Goal: Information Seeking & Learning: Learn about a topic

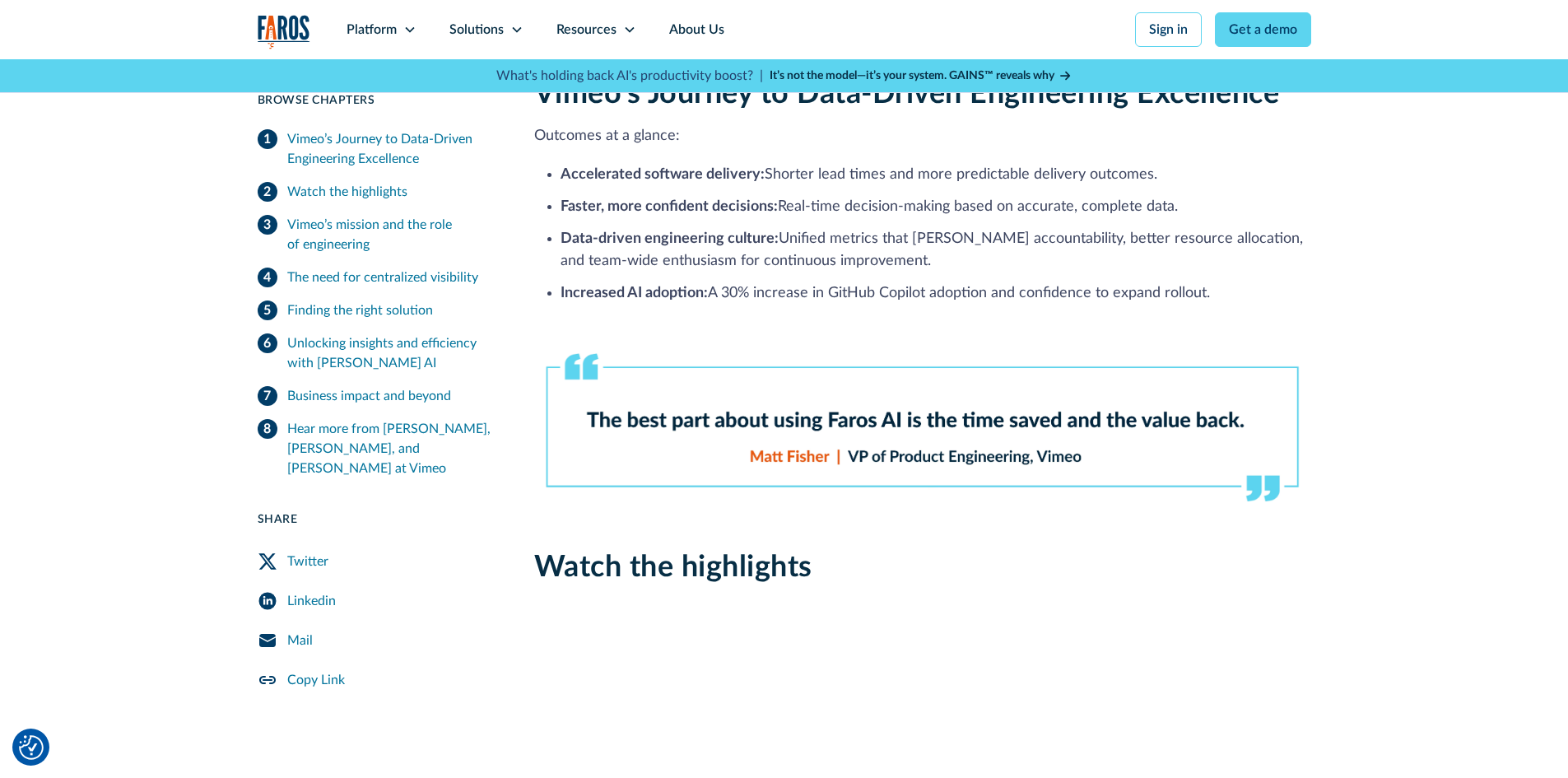
scroll to position [494, 0]
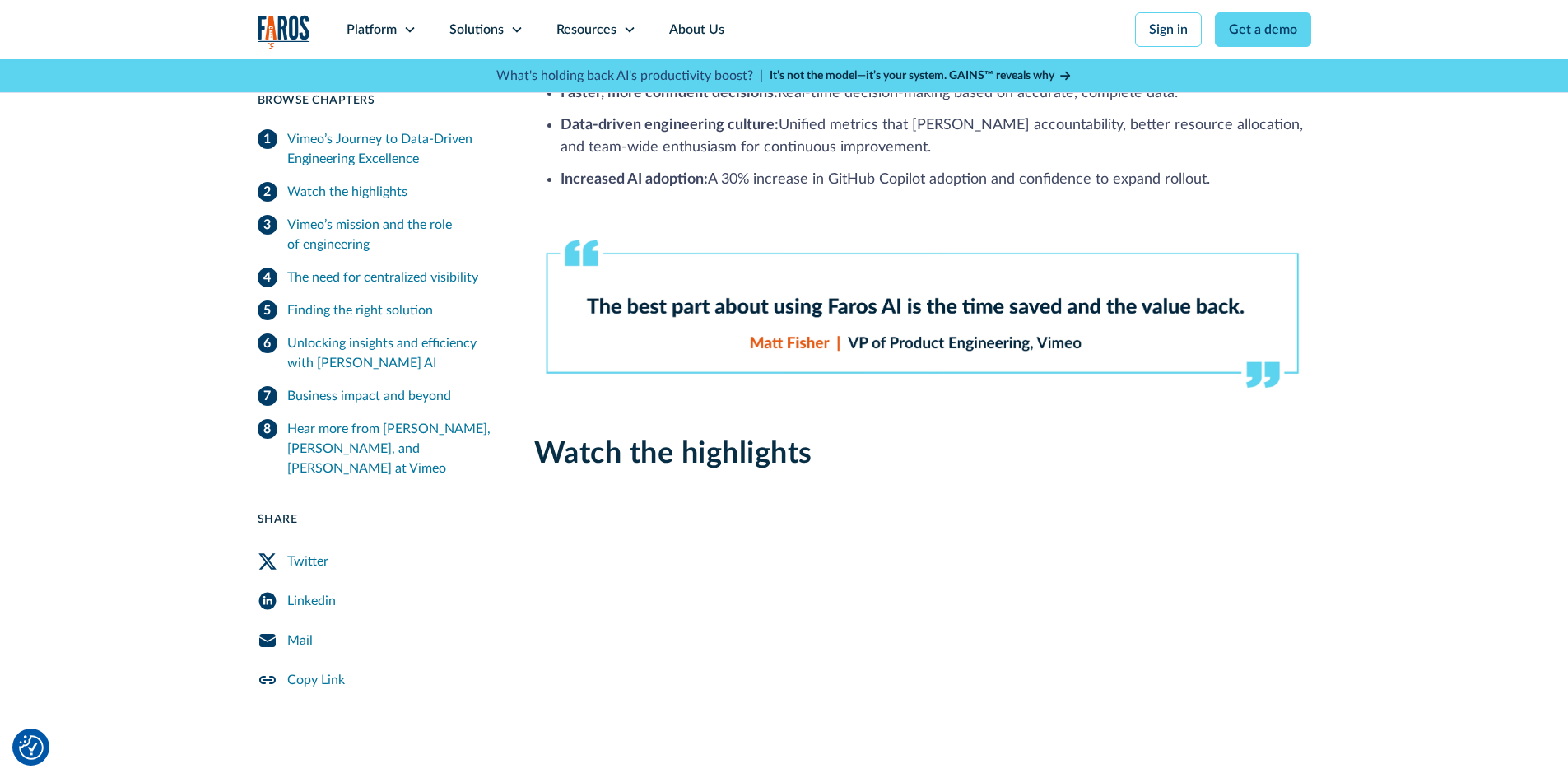
click at [303, 551] on div "Twitter" at bounding box center [307, 561] width 41 height 20
click at [446, 370] on div "Unlocking insights and efficiency with Faros AI" at bounding box center [390, 353] width 207 height 39
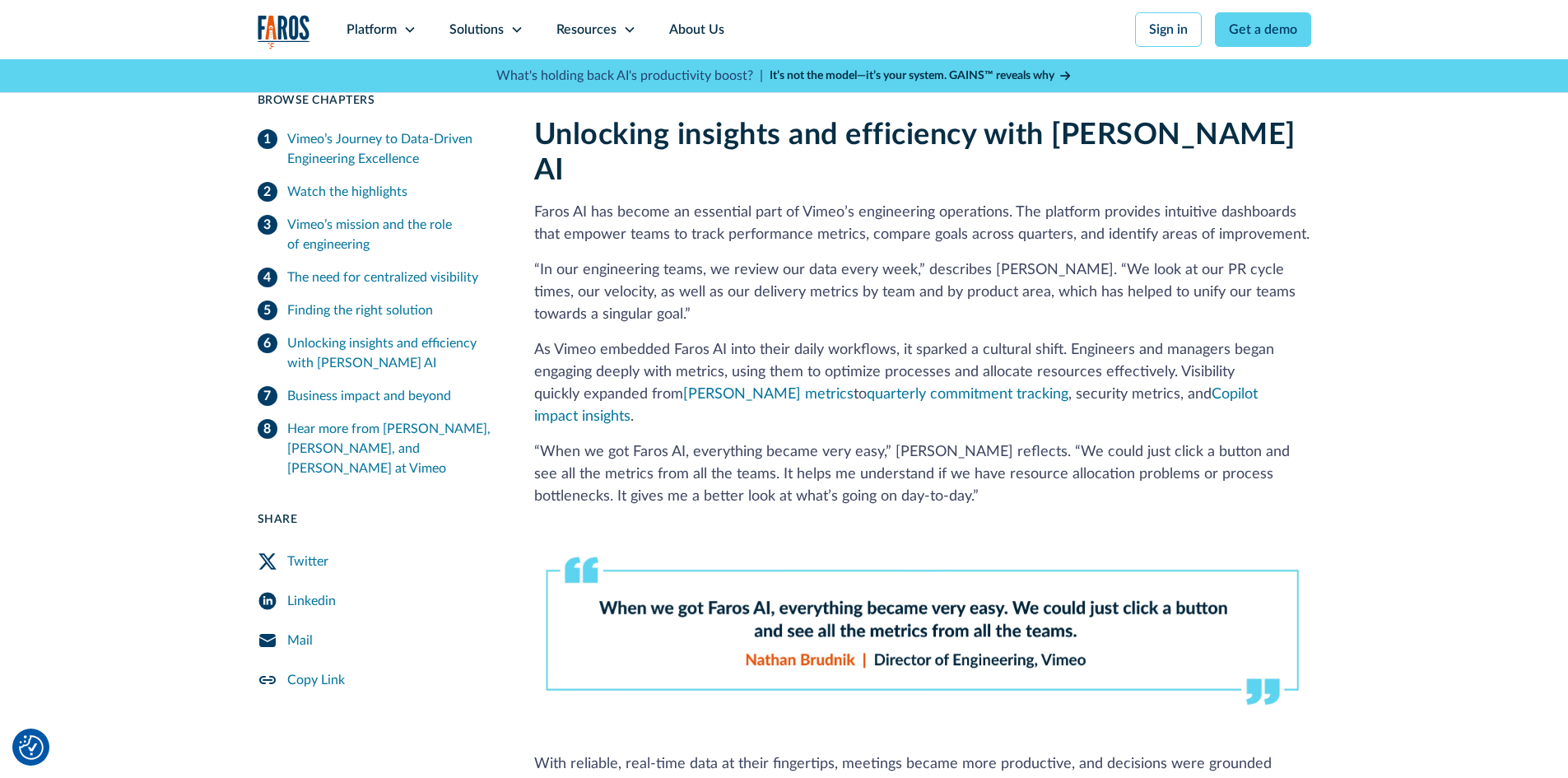
scroll to position [2654, 0]
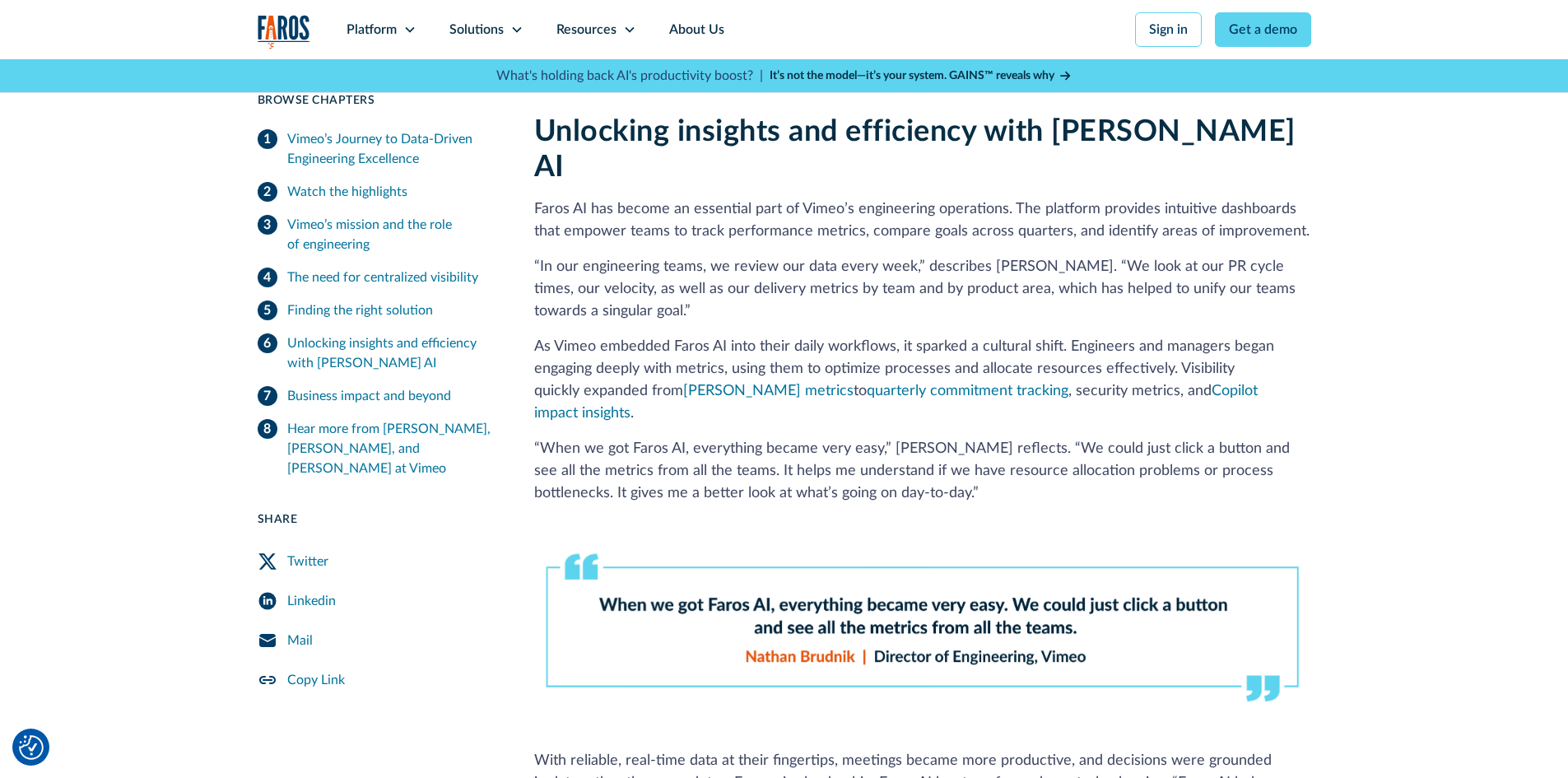
click at [452, 361] on div "Unlocking insights and efficiency with Faros AI" at bounding box center [390, 353] width 207 height 39
